Goal: Task Accomplishment & Management: Use online tool/utility

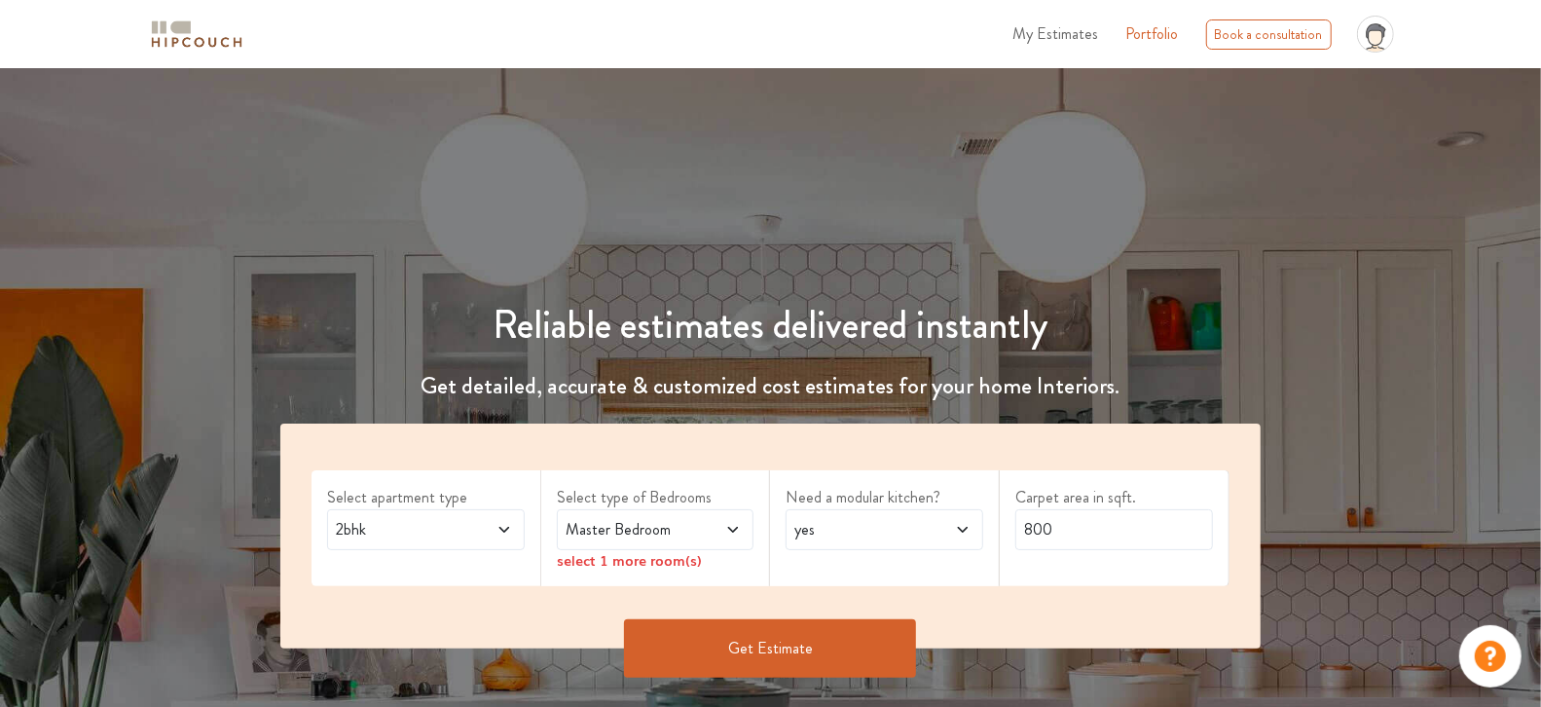
click at [702, 518] on span at bounding box center [718, 529] width 45 height 23
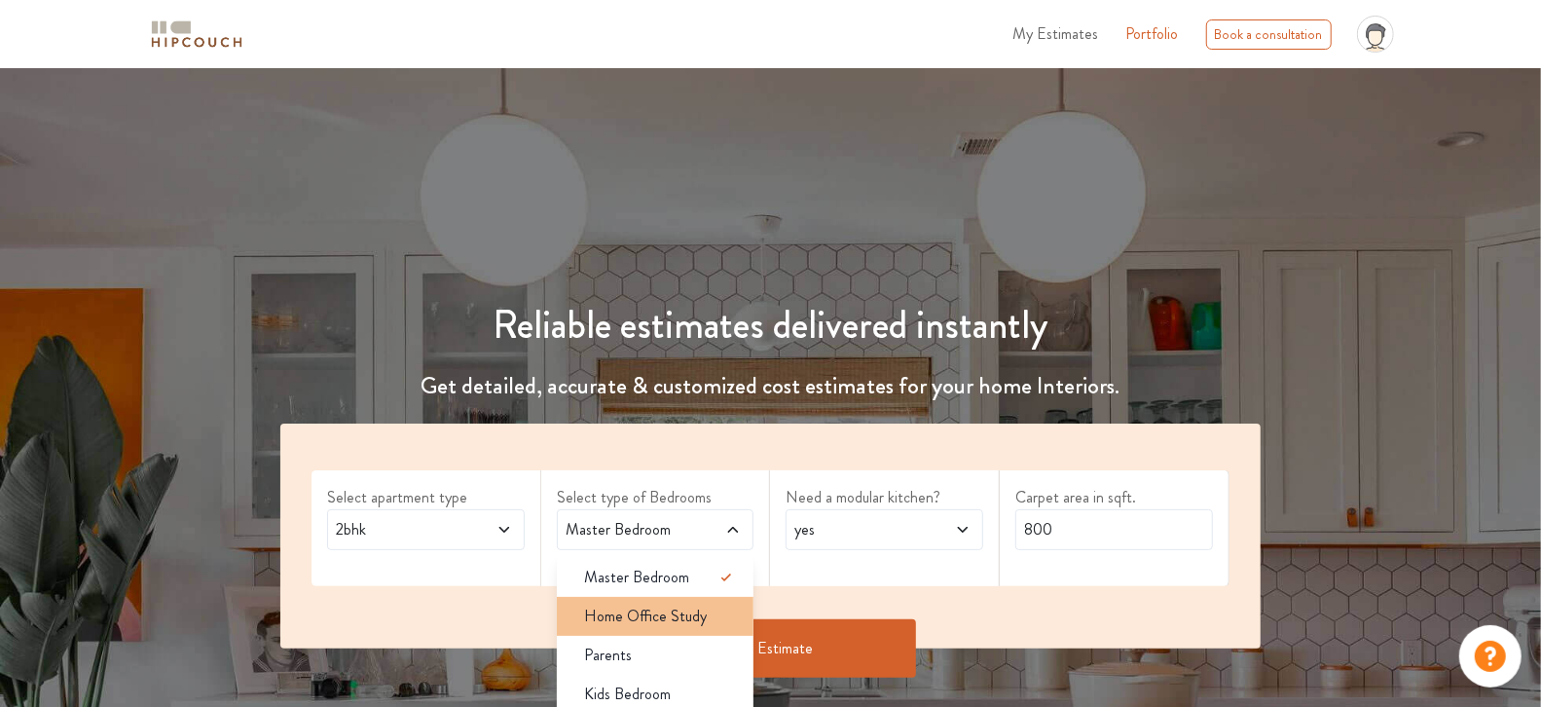
click at [678, 616] on span "Home Office Study" at bounding box center [645, 615] width 123 height 23
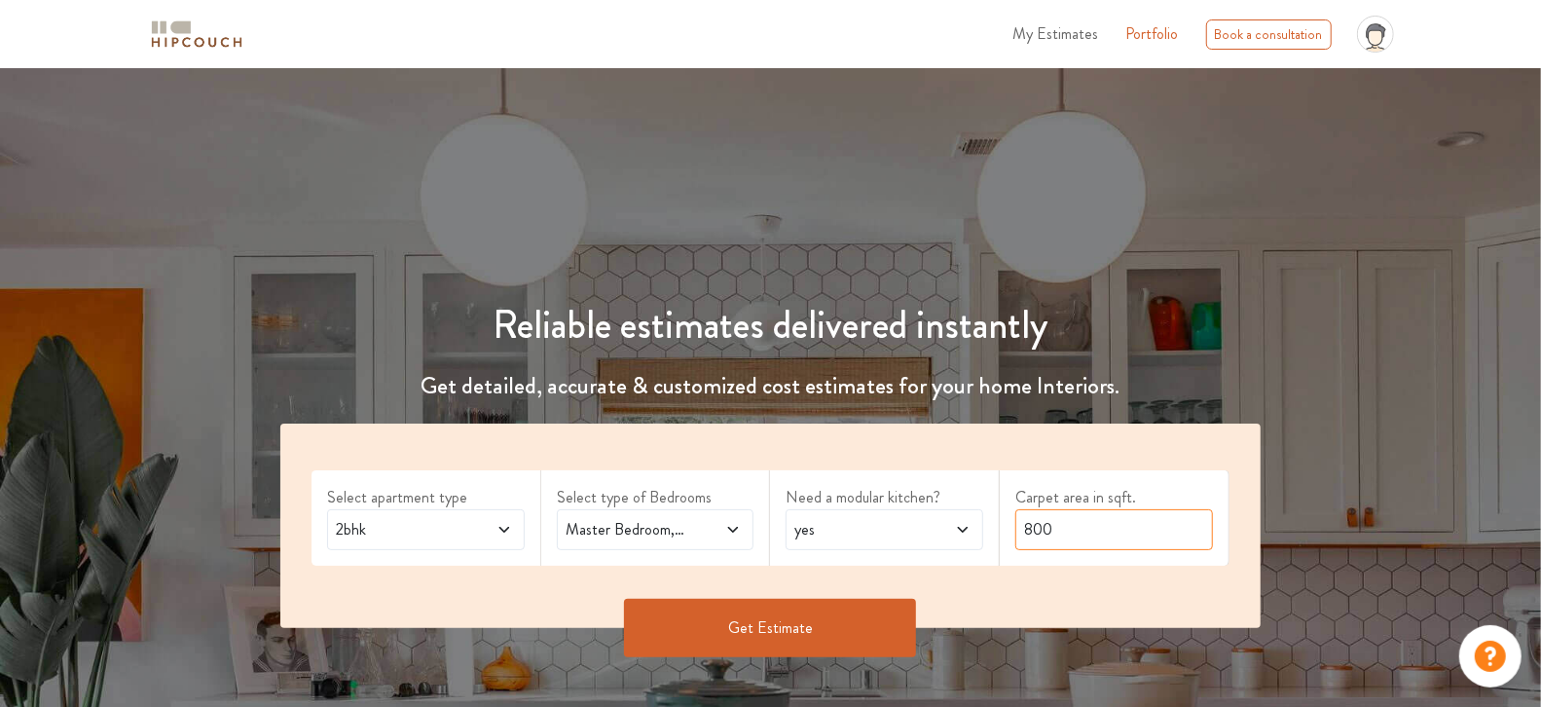
click at [1102, 523] on input "800" at bounding box center [1114, 529] width 198 height 41
type input "700"
click at [861, 628] on button "Get Estimate" at bounding box center [770, 628] width 292 height 58
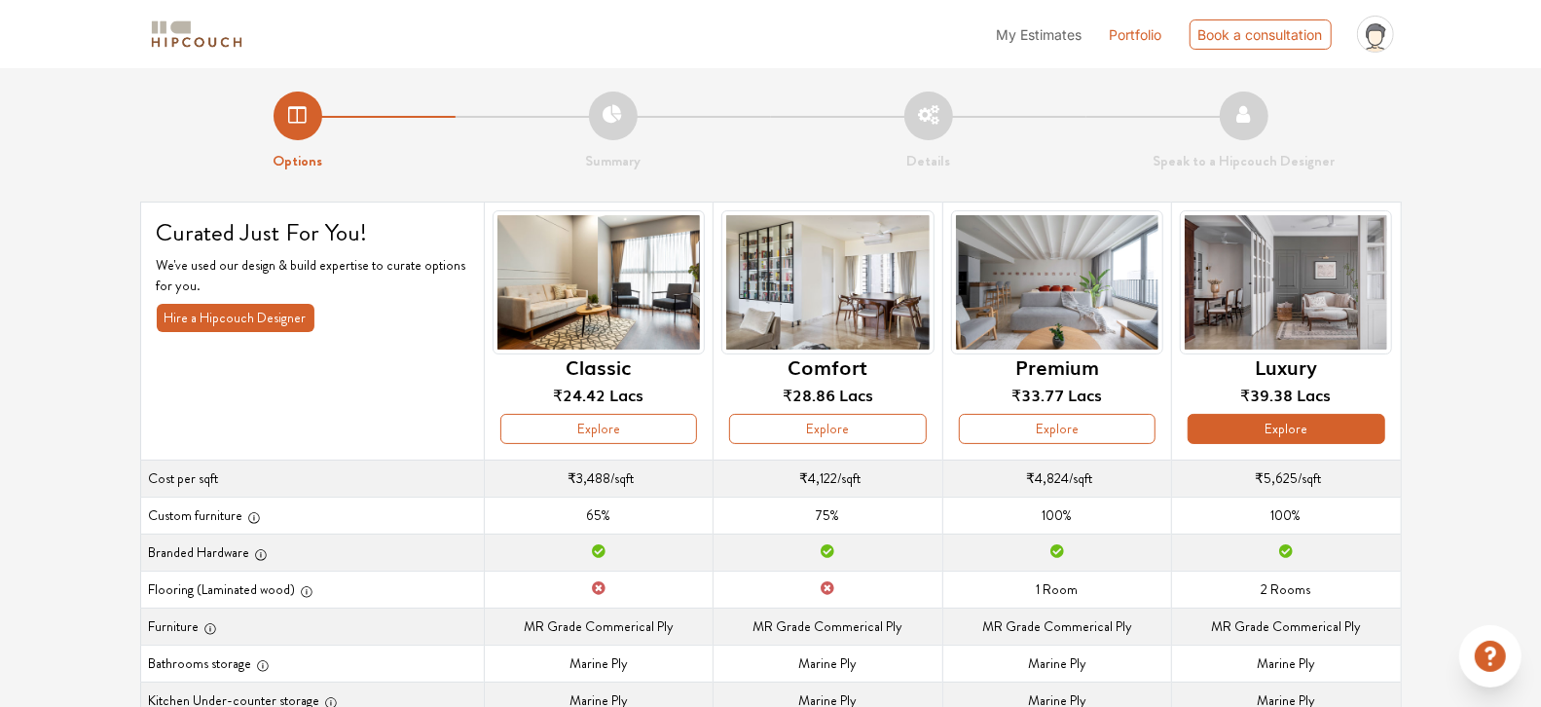
click at [1317, 437] on button "Explore" at bounding box center [1286, 429] width 197 height 30
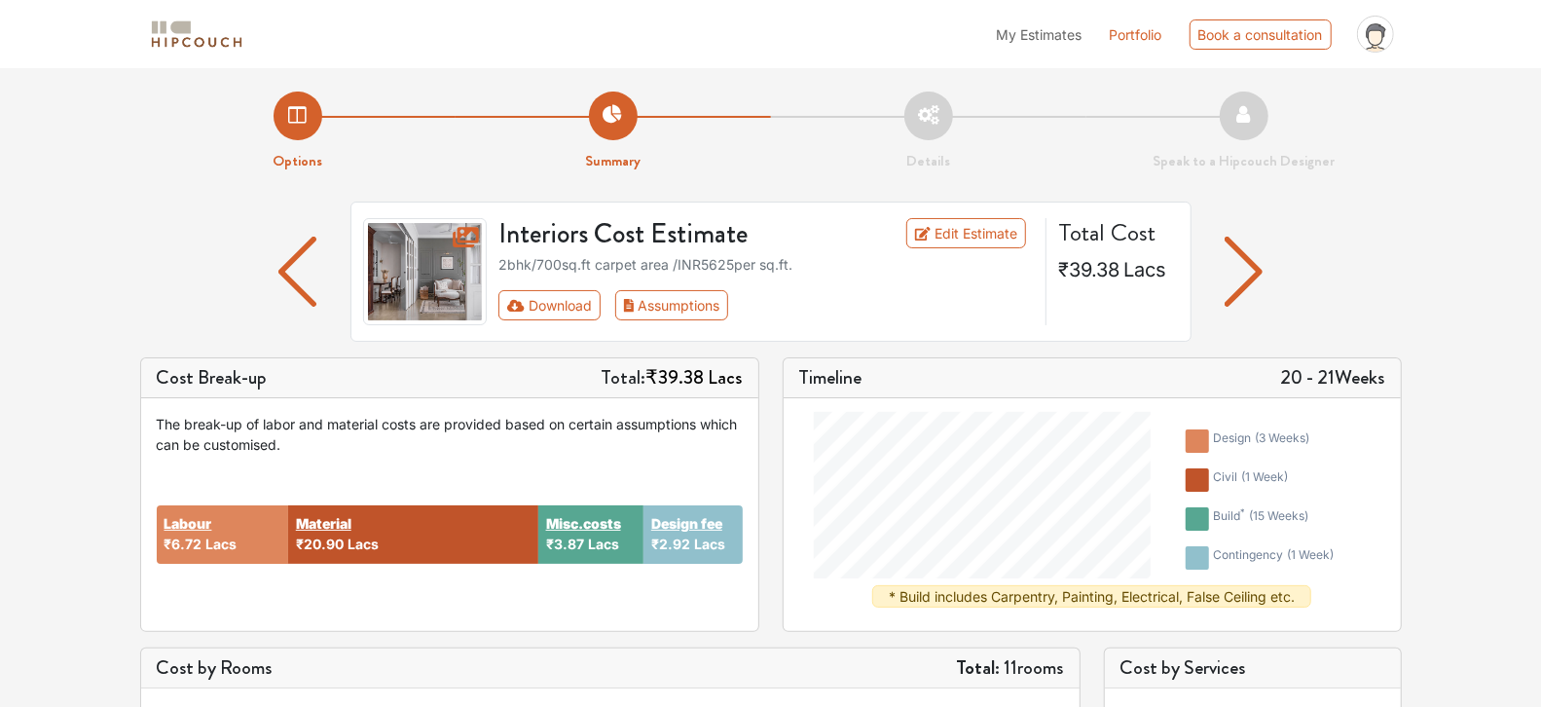
click at [940, 129] on li "Details" at bounding box center [928, 132] width 315 height 81
